Goal: Check status: Check status

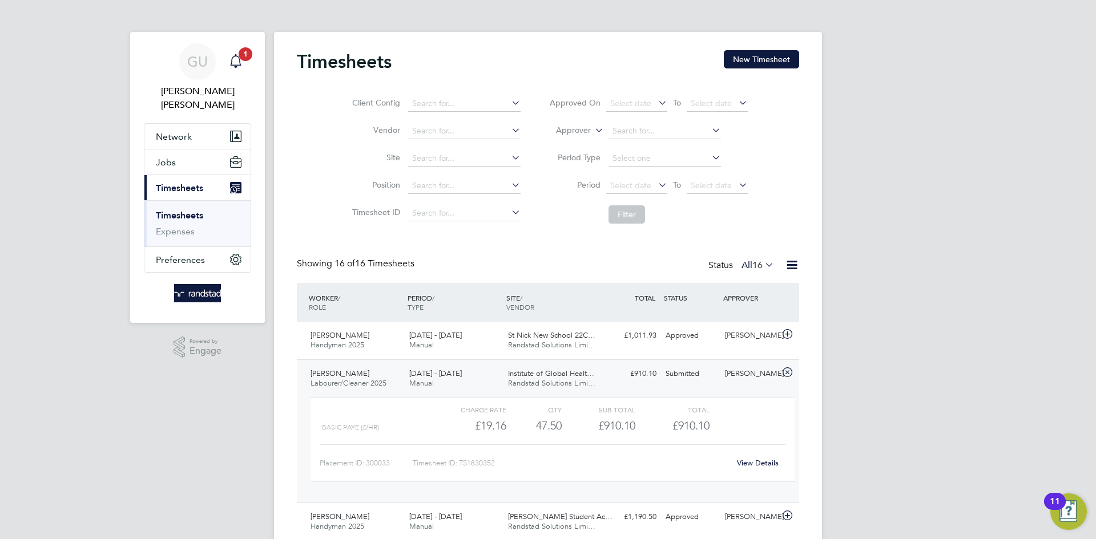
click at [235, 61] on icon "Main navigation" at bounding box center [236, 61] width 14 height 14
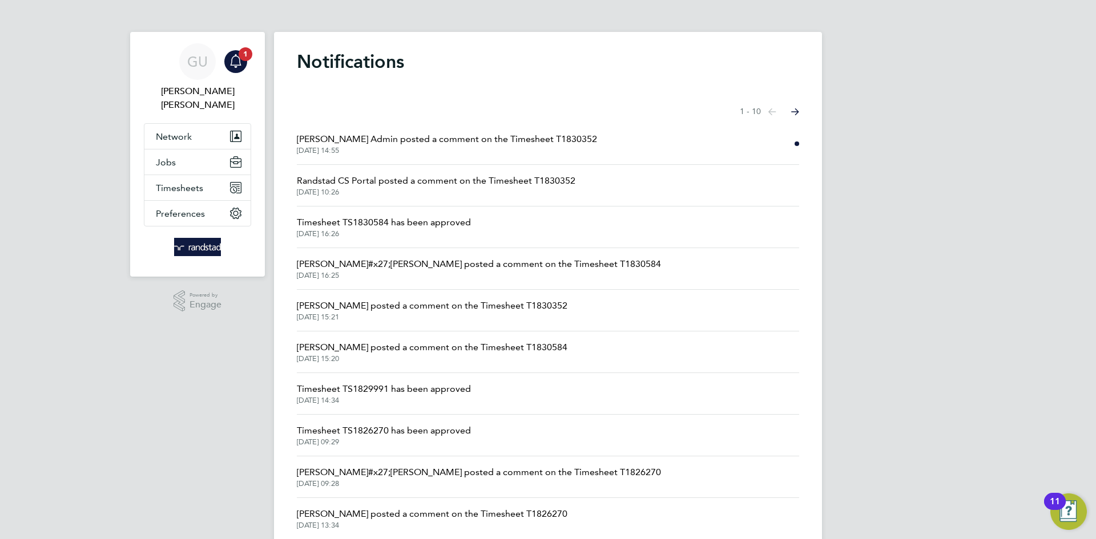
click at [468, 148] on span "[DATE] 14:55" at bounding box center [447, 150] width 300 height 9
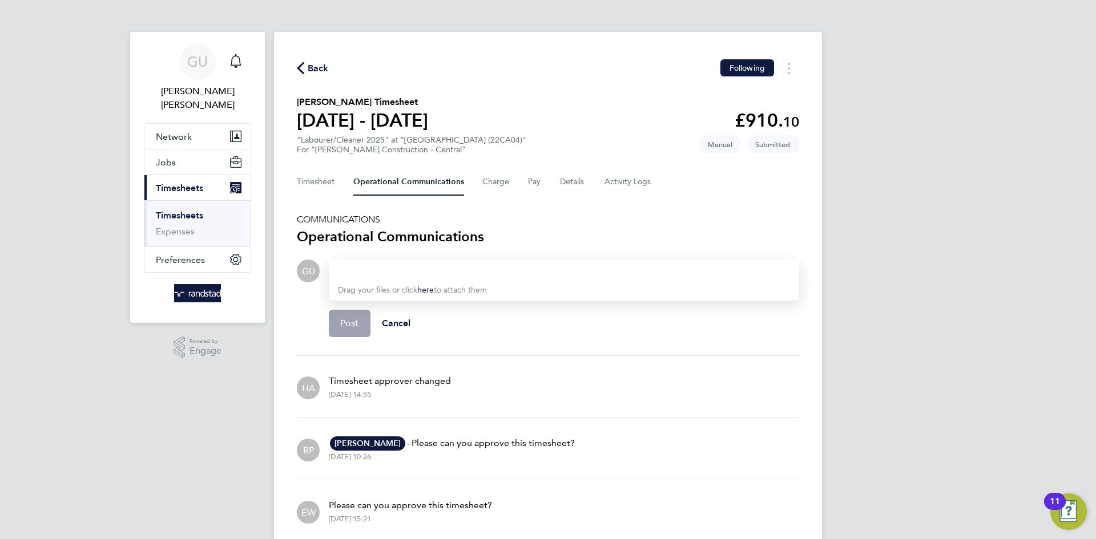
click at [410, 380] on p "Timesheet approver changed" at bounding box center [390, 382] width 122 height 14
click at [610, 183] on Logs-tab "Activity Logs" at bounding box center [629, 181] width 48 height 27
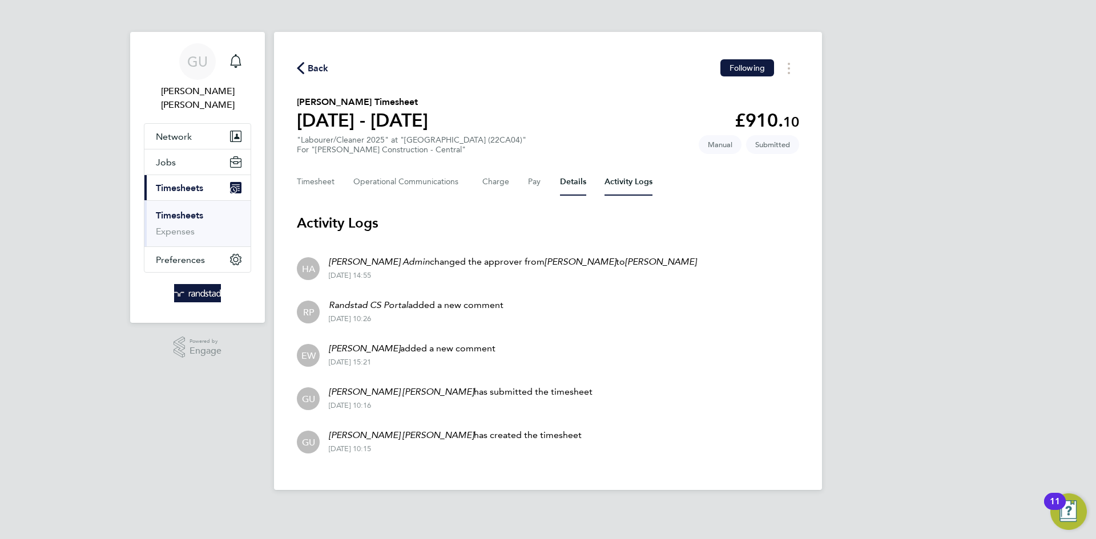
click at [566, 183] on button "Details" at bounding box center [573, 181] width 26 height 27
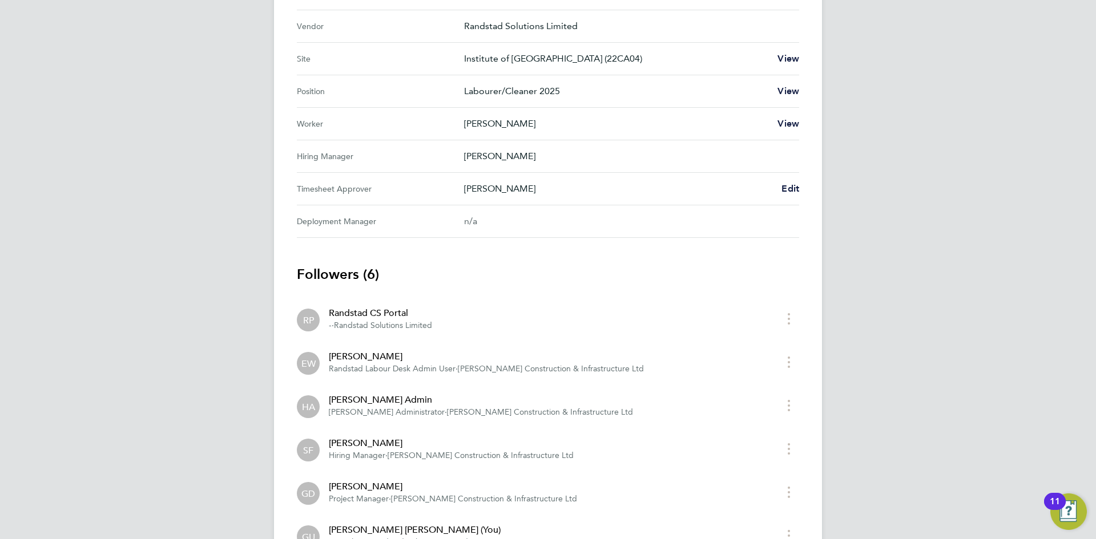
click at [401, 313] on div "Randstad CS Portal" at bounding box center [380, 314] width 103 height 14
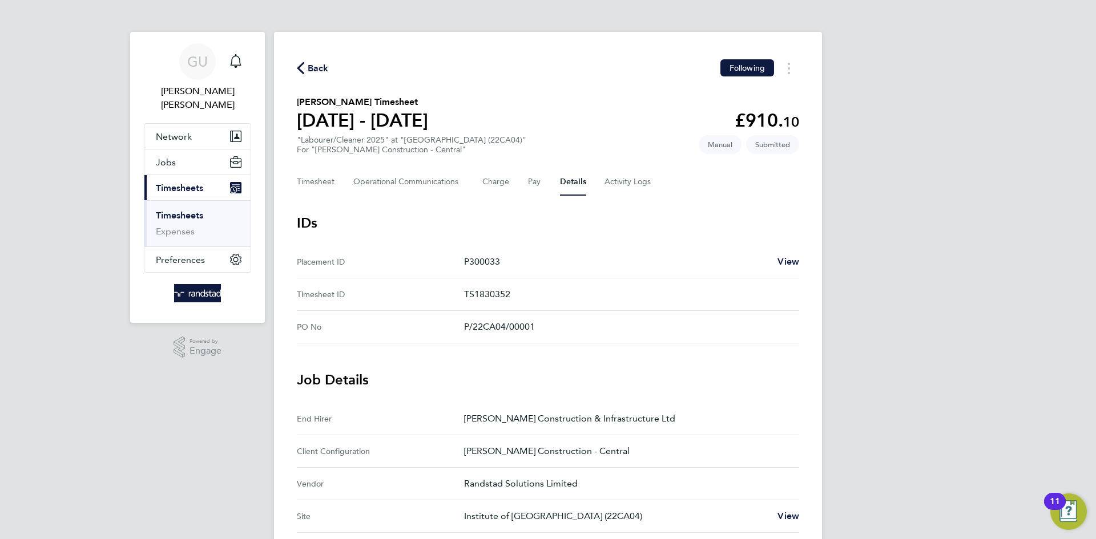
click at [298, 61] on button "Back" at bounding box center [313, 68] width 32 height 14
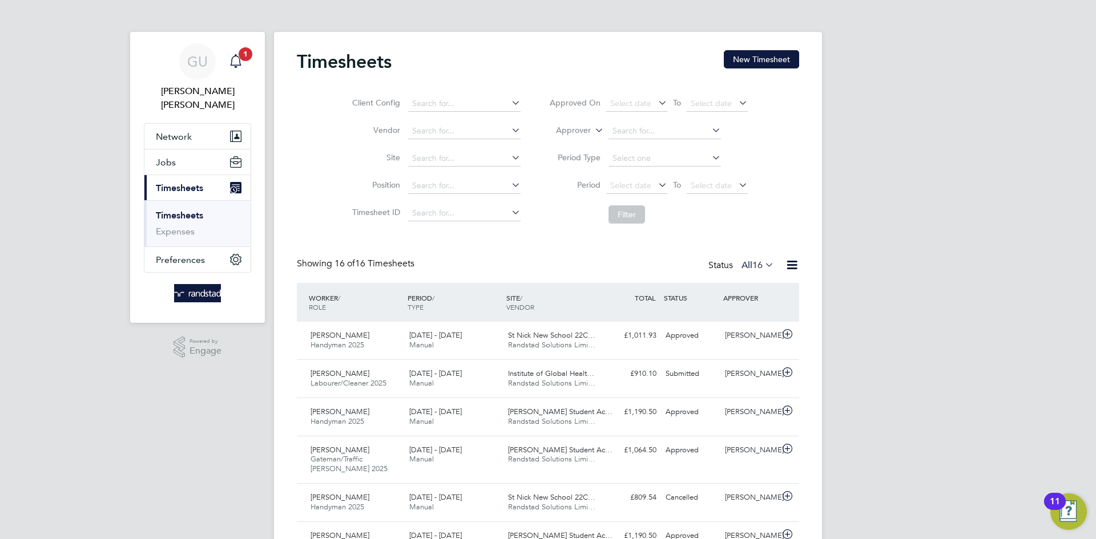
click at [244, 59] on span "1" at bounding box center [246, 54] width 14 height 14
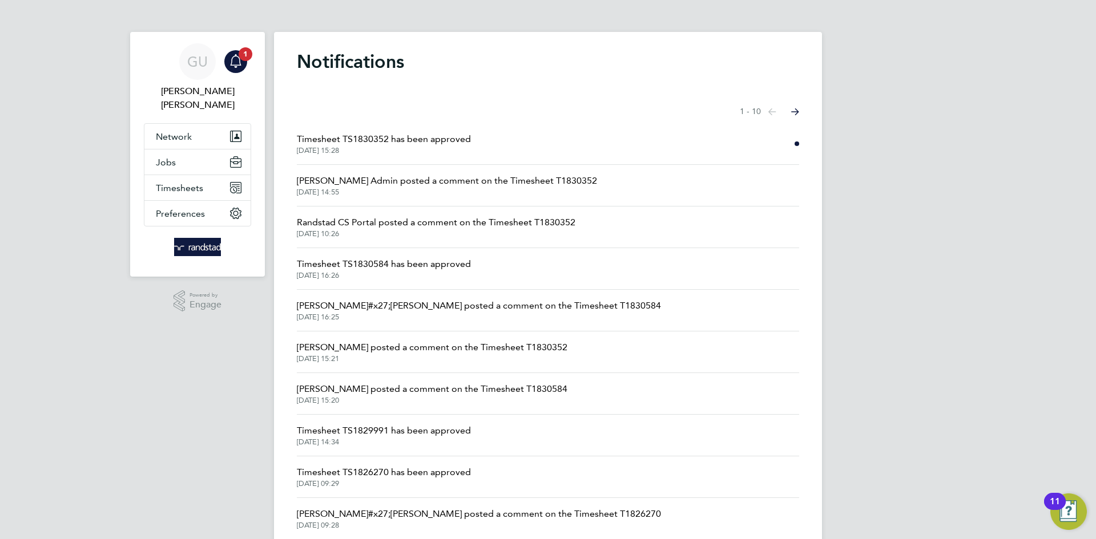
click at [459, 138] on span "Timesheet TS1830352 has been approved" at bounding box center [384, 139] width 174 height 14
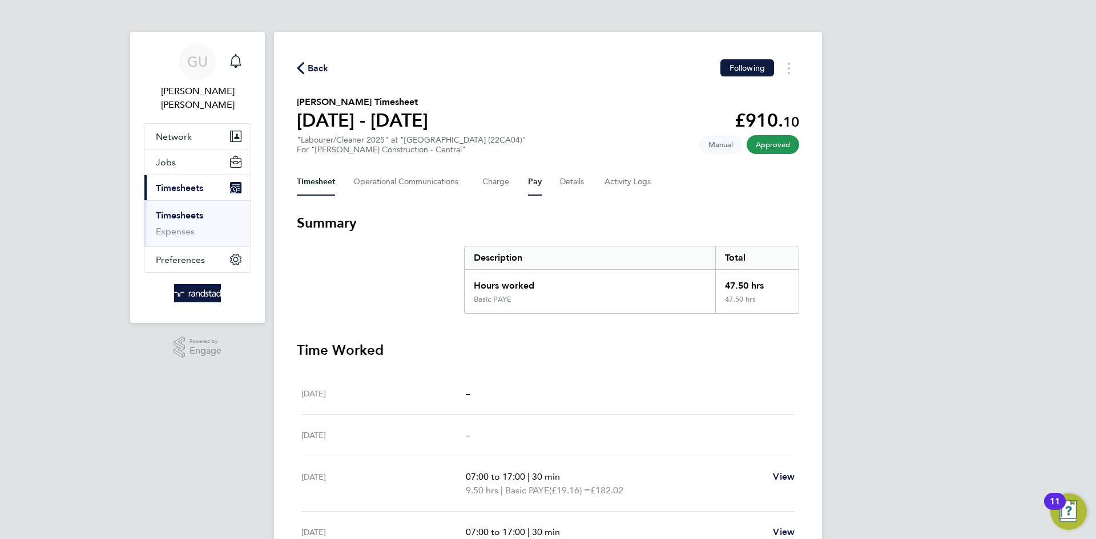
click at [528, 184] on button "Pay" at bounding box center [535, 181] width 14 height 27
